Goal: Obtain resource: Obtain resource

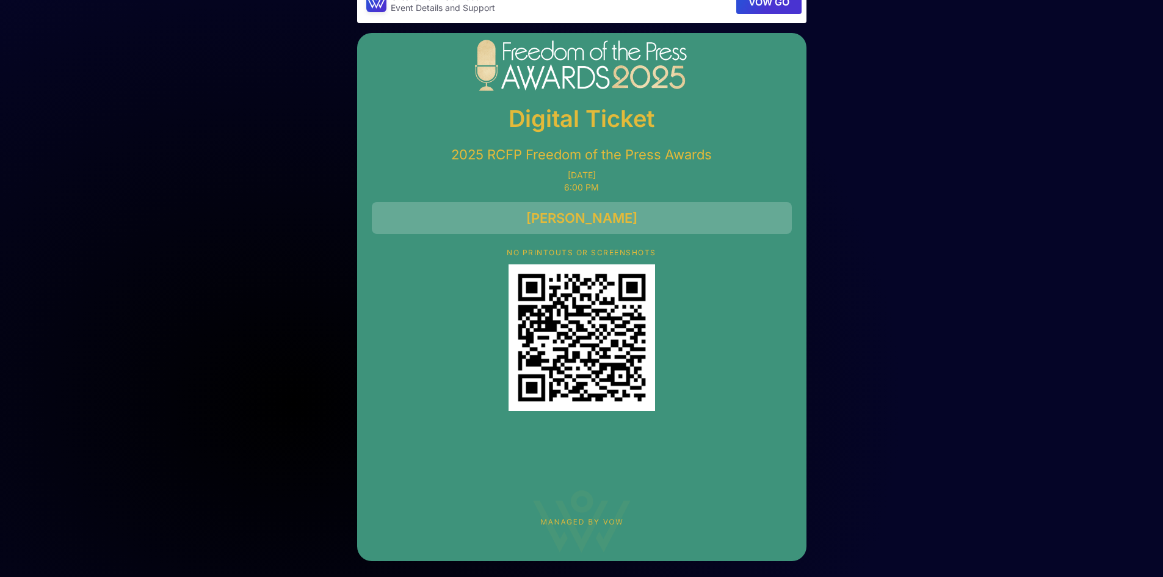
scroll to position [31, 0]
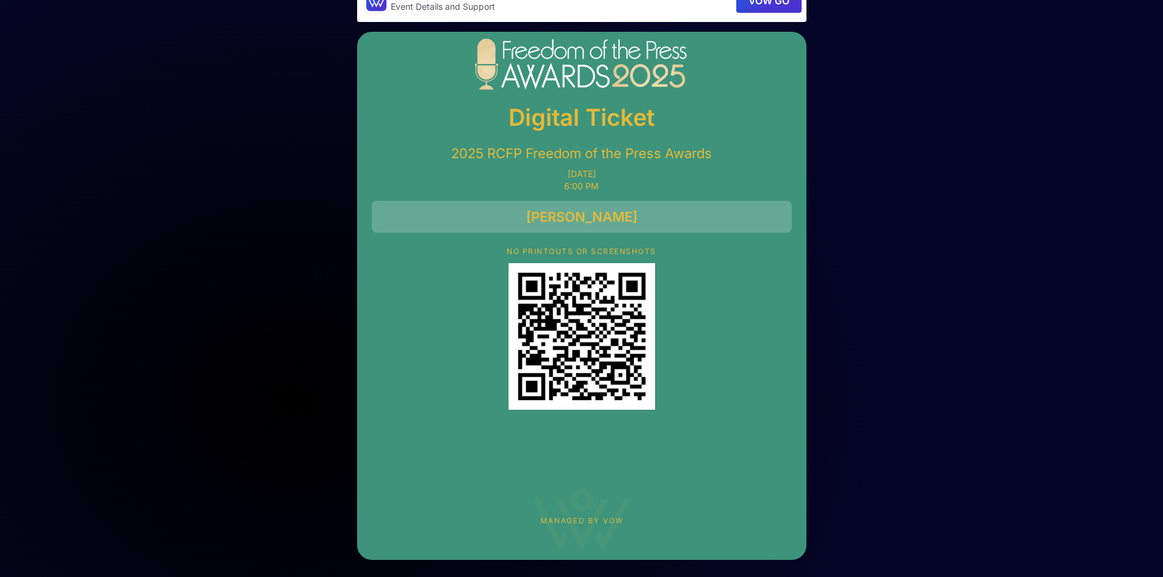
click at [617, 352] on img "QR Code" at bounding box center [582, 336] width 147 height 147
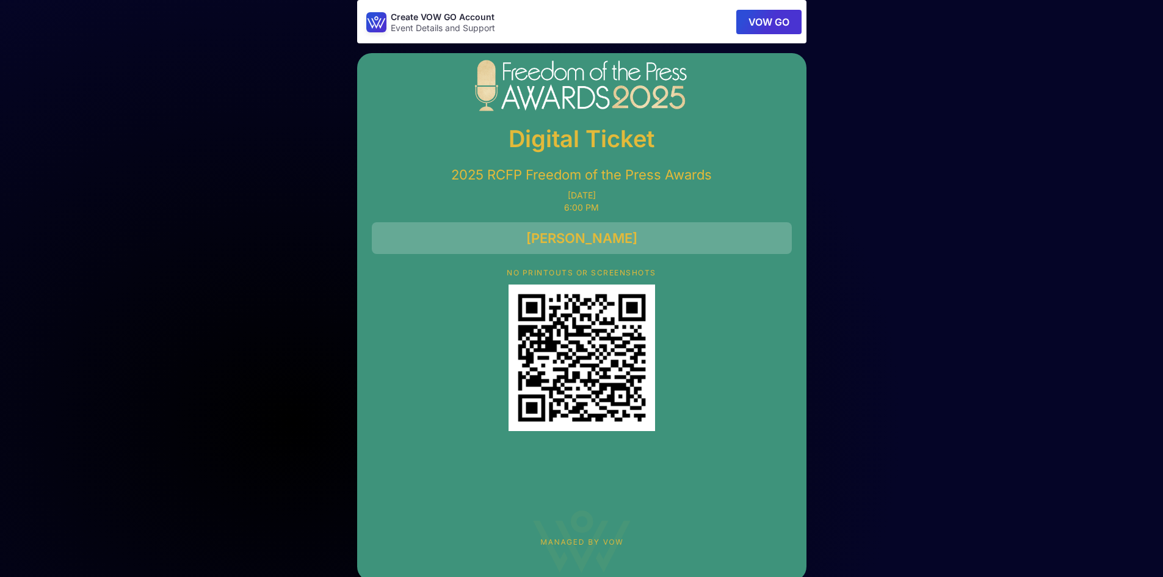
scroll to position [0, 0]
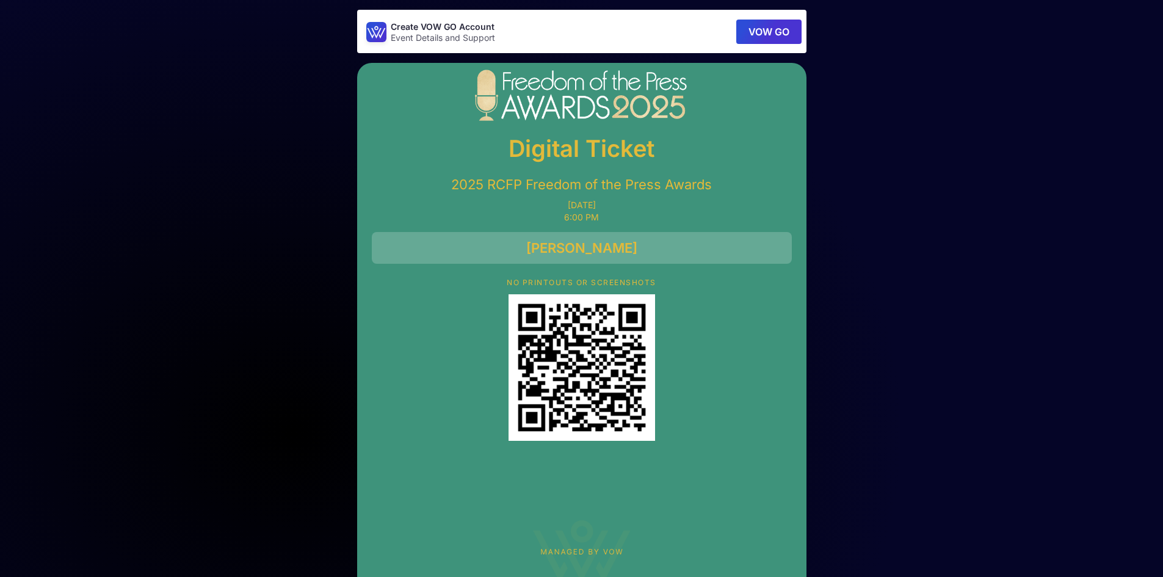
click at [606, 191] on p "2025 RCFP Freedom of the Press Awards" at bounding box center [582, 184] width 420 height 17
click at [607, 208] on p "[DATE]" at bounding box center [582, 205] width 420 height 10
drag, startPoint x: 504, startPoint y: 186, endPoint x: 533, endPoint y: 188, distance: 29.4
click at [533, 188] on p "2025 RCFP Freedom of the Press Awards" at bounding box center [582, 184] width 420 height 17
click at [495, 184] on p "2025 RCFP Freedom of the Press Awards" at bounding box center [582, 184] width 420 height 17
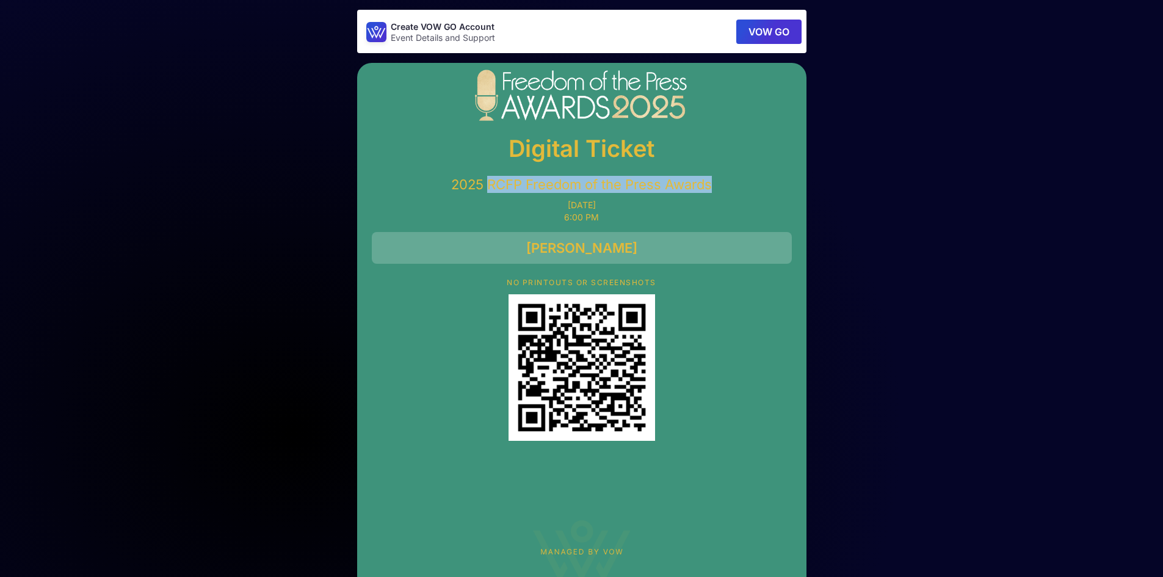
drag, startPoint x: 490, startPoint y: 183, endPoint x: 718, endPoint y: 186, distance: 227.8
click at [718, 186] on p "2025 RCFP Freedom of the Press Awards" at bounding box center [582, 184] width 420 height 17
copy p "RCFP Freedom of the Press Awards"
